Goal: Obtain resource: Download file/media

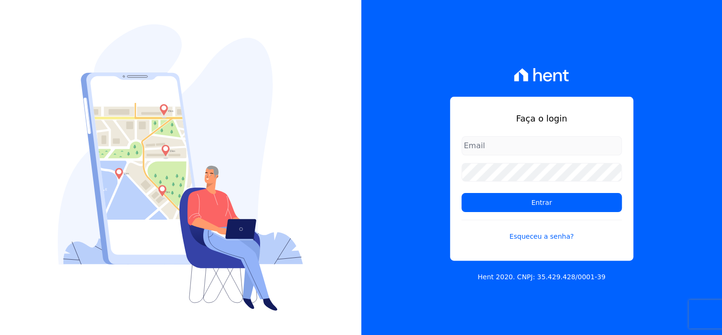
click at [518, 145] on input "email" at bounding box center [541, 145] width 160 height 19
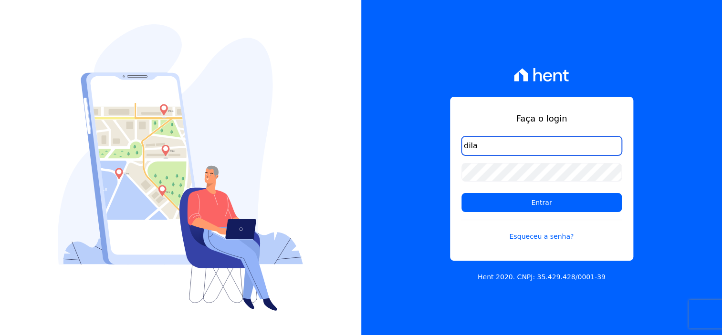
click at [521, 151] on input "dila" at bounding box center [541, 145] width 160 height 19
type input "[EMAIL_ADDRESS][DOMAIN_NAME]"
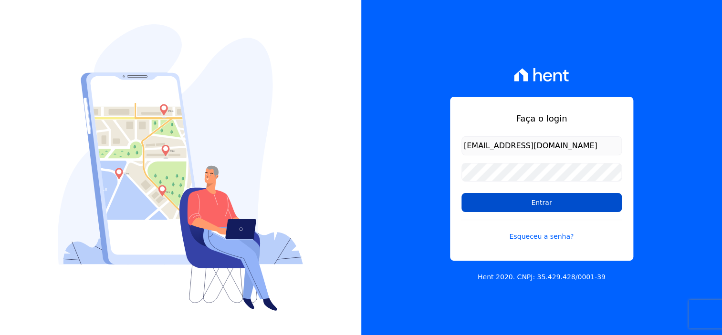
click at [567, 206] on input "Entrar" at bounding box center [541, 202] width 160 height 19
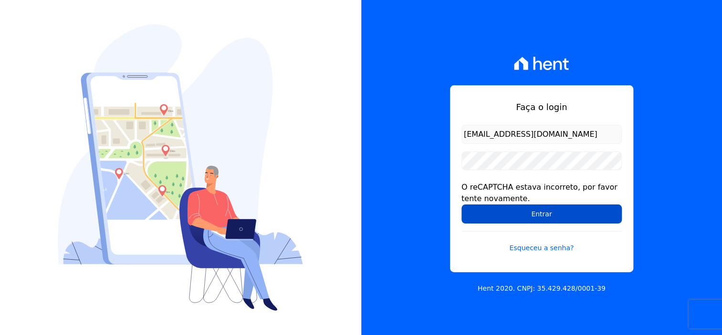
click at [535, 215] on input "Entrar" at bounding box center [541, 214] width 160 height 19
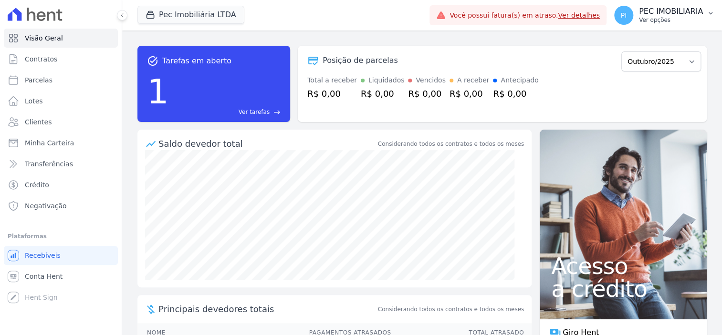
click at [642, 20] on p "Ver opções" at bounding box center [671, 20] width 64 height 8
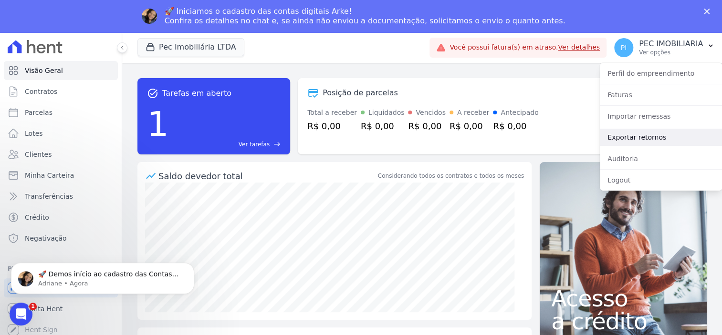
click at [646, 141] on link "Exportar retornos" at bounding box center [661, 137] width 122 height 17
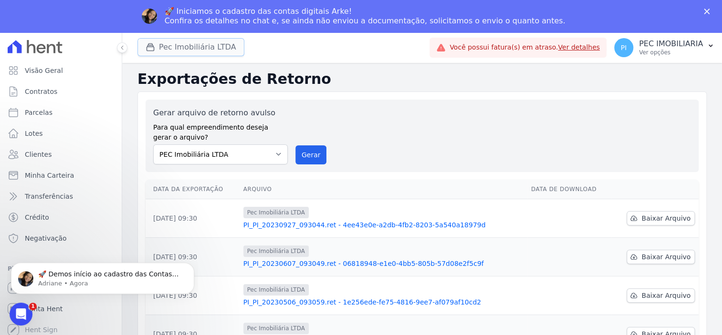
click at [199, 50] on button "Pec Imobiliária LTDA" at bounding box center [190, 47] width 107 height 18
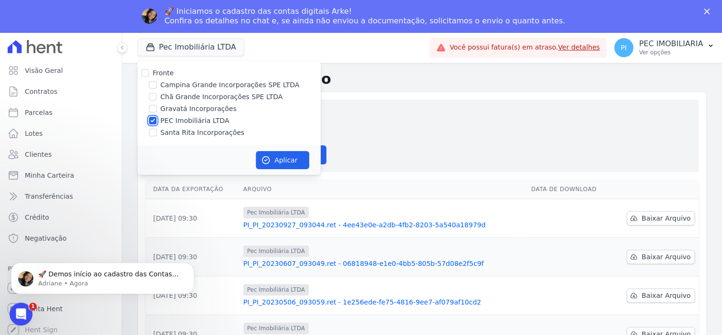
click at [154, 122] on input "PEC Imobiliária LTDA" at bounding box center [153, 121] width 8 height 8
checkbox input "false"
click at [154, 86] on input "Campina Grande Incorporações SPE LTDA" at bounding box center [153, 85] width 8 height 8
checkbox input "true"
click at [275, 153] on button "Aplicar" at bounding box center [282, 160] width 53 height 18
